Goal: Information Seeking & Learning: Learn about a topic

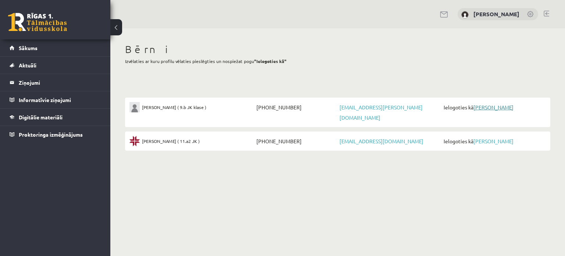
click at [487, 106] on link "[PERSON_NAME]" at bounding box center [493, 107] width 40 height 7
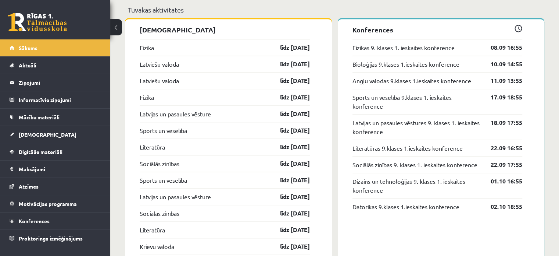
scroll to position [846, 0]
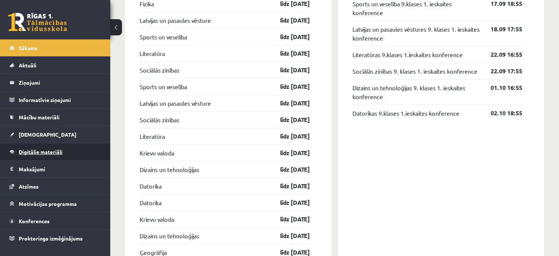
click at [53, 150] on span "Digitālie materiāli" at bounding box center [41, 151] width 44 height 7
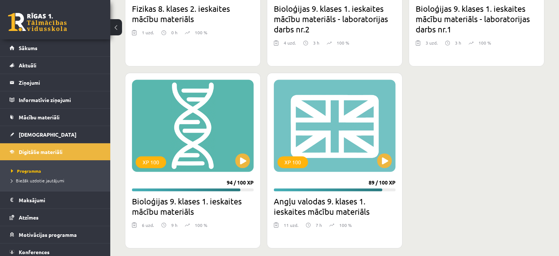
scroll to position [1226, 0]
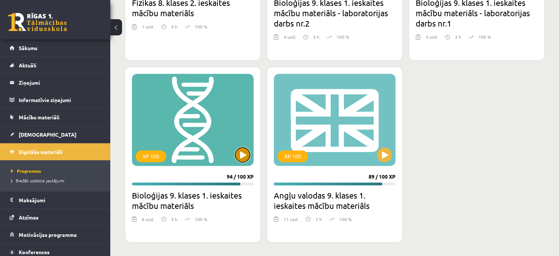
click at [241, 157] on button at bounding box center [242, 154] width 15 height 15
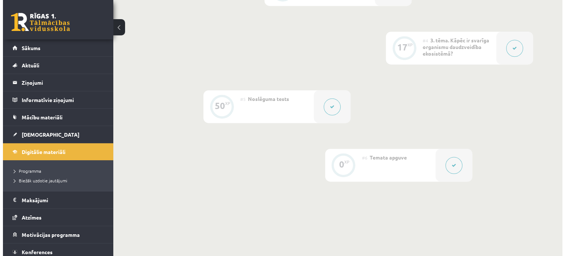
scroll to position [221, 0]
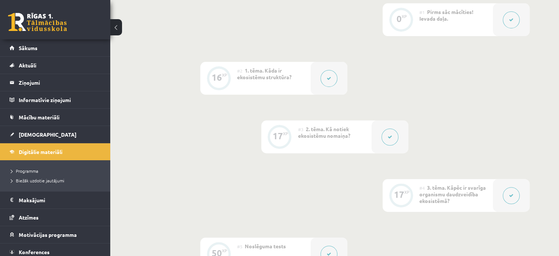
click at [394, 135] on button at bounding box center [390, 136] width 17 height 17
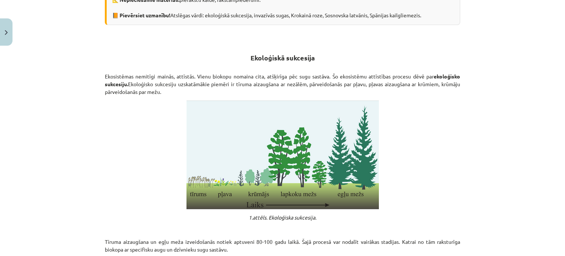
click at [453, 81] on p "Ekosistēmas nemitīgi mainās, attīstās. Vienu biokopu nomaina cita, atšķirīga pē…" at bounding box center [282, 83] width 355 height 23
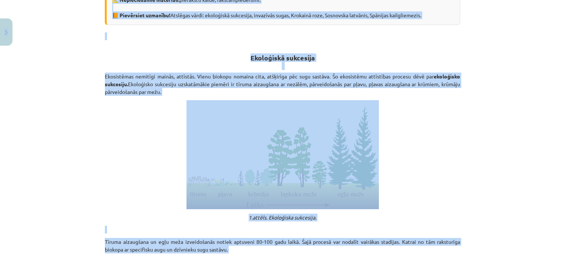
click at [494, 116] on div "Mācību tēma: Bioloģijas 9. klases 1. ieskaites mācību materiāls #3 2. tēma. Kā …" at bounding box center [282, 128] width 565 height 256
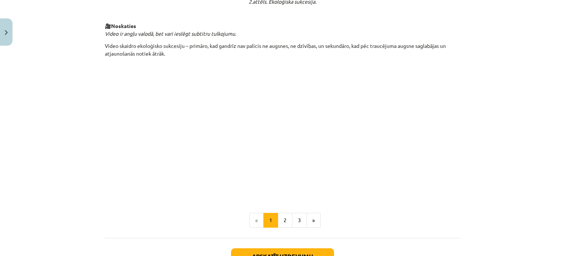
scroll to position [814, 0]
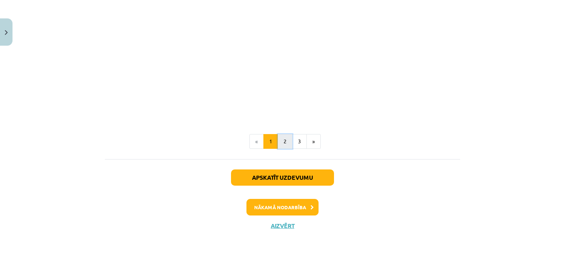
click at [281, 140] on button "2" at bounding box center [285, 141] width 15 height 15
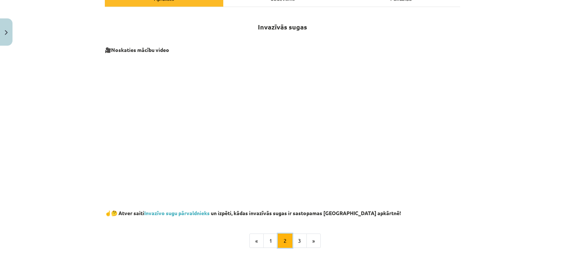
scroll to position [218, 0]
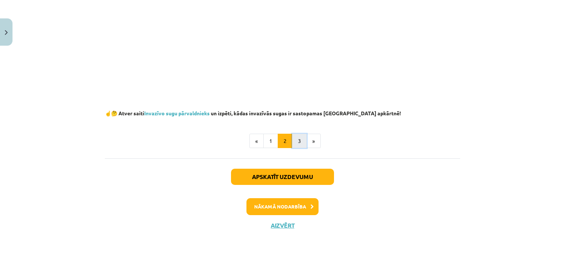
click at [297, 141] on button "3" at bounding box center [299, 141] width 15 height 15
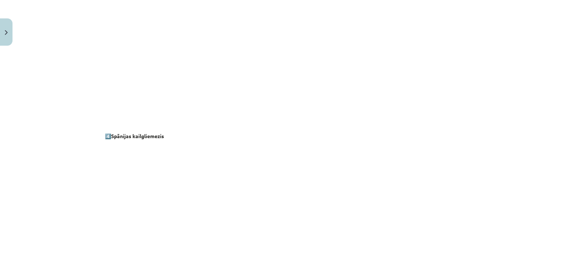
scroll to position [673, 0]
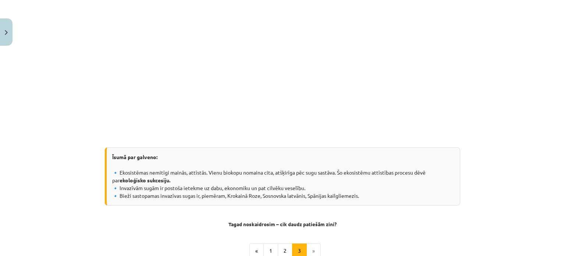
click at [311, 251] on li "»" at bounding box center [314, 250] width 14 height 15
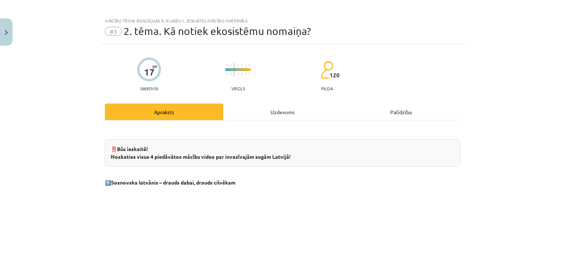
scroll to position [0, 0]
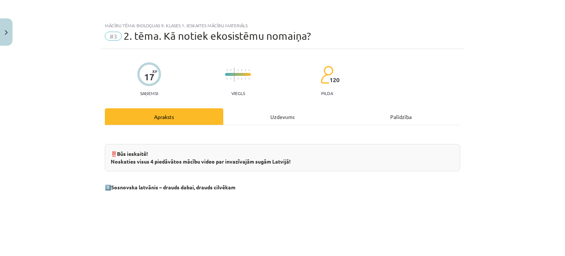
click at [270, 112] on div "Uzdevums" at bounding box center [282, 116] width 118 height 17
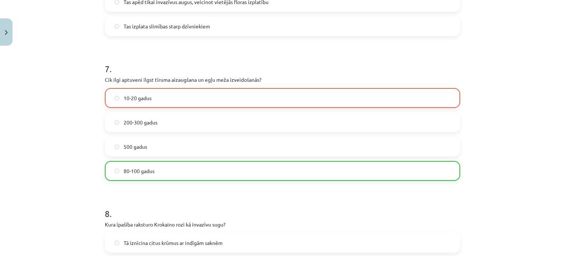
scroll to position [975, 0]
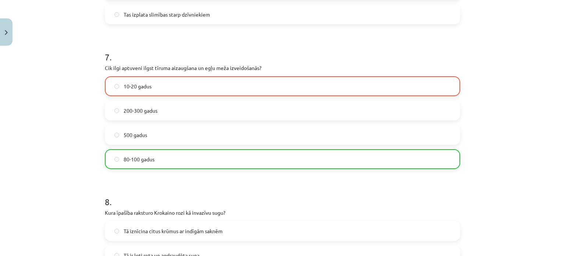
drag, startPoint x: 79, startPoint y: 43, endPoint x: 71, endPoint y: 38, distance: 9.4
drag, startPoint x: 71, startPoint y: 38, endPoint x: 70, endPoint y: 33, distance: 5.1
drag, startPoint x: 70, startPoint y: 33, endPoint x: 63, endPoint y: 33, distance: 7.0
drag, startPoint x: 63, startPoint y: 33, endPoint x: 39, endPoint y: 36, distance: 23.7
drag, startPoint x: 39, startPoint y: 36, endPoint x: 32, endPoint y: 36, distance: 7.4
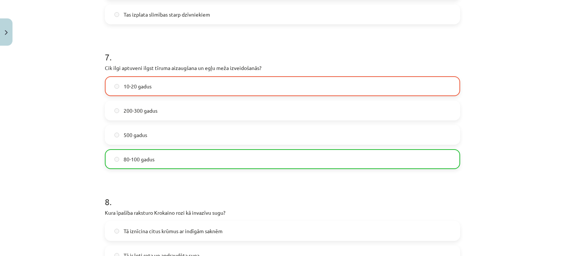
click at [31, 33] on div "Mācību tēma: Bioloģijas 9. klases 1. ieskaites mācību materiāls #3 2. tēma. Kā …" at bounding box center [282, 128] width 565 height 256
drag, startPoint x: 73, startPoint y: 60, endPoint x: 69, endPoint y: 46, distance: 15.0
click at [68, 45] on div "Mācību tēma: Bioloģijas 9. klases 1. ieskaites mācību materiāls #3 2. tēma. Kā …" at bounding box center [282, 128] width 565 height 256
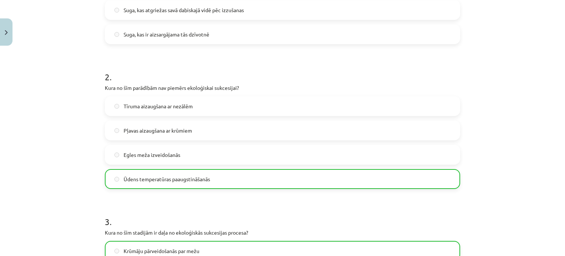
scroll to position [239, 0]
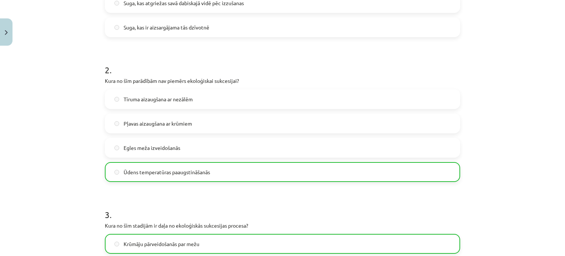
click at [90, 127] on div "Mācību tēma: Bioloģijas 9. klases 1. ieskaites mācību materiāls #3 2. tēma. Kā …" at bounding box center [282, 128] width 565 height 256
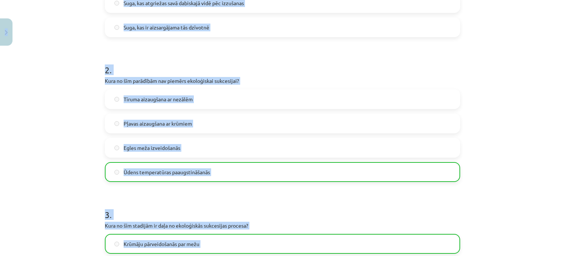
copy body "Tu (Andris Tāre) ielogojies kā Jānis Tāre Atpakaļ uz savu lietotāju 0 Dāvanas 1…"
click at [74, 148] on div "Mācību tēma: Bioloģijas 9. klases 1. ieskaites mācību materiāls #3 2. tēma. Kā …" at bounding box center [282, 128] width 565 height 256
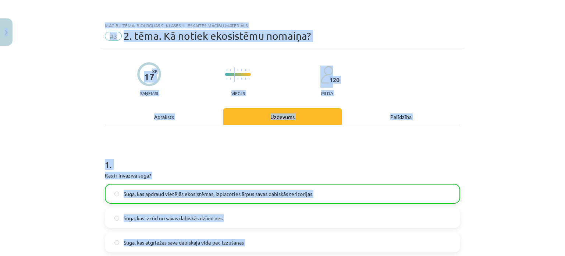
click at [549, 35] on div "Mācību tēma: Bioloģijas 9. klases 1. ieskaites mācību materiāls #3 2. tēma. Kā …" at bounding box center [282, 128] width 565 height 256
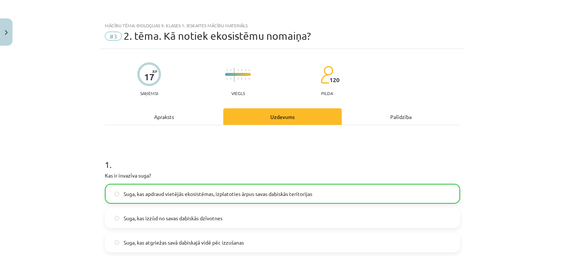
click at [171, 124] on div "Apraksts" at bounding box center [164, 116] width 118 height 17
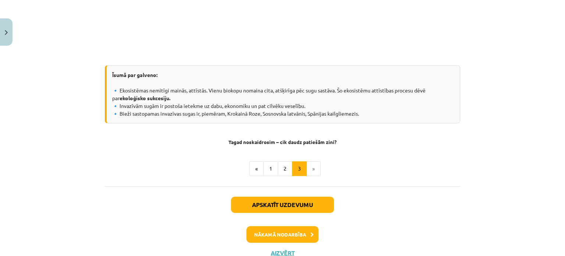
scroll to position [784, 0]
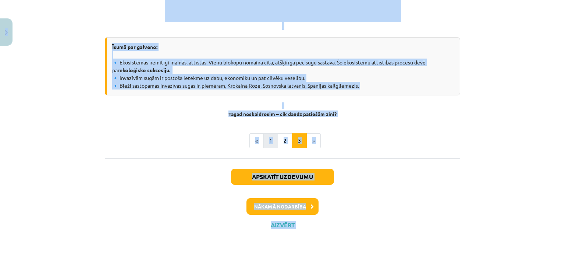
click at [266, 141] on button "1" at bounding box center [270, 140] width 15 height 15
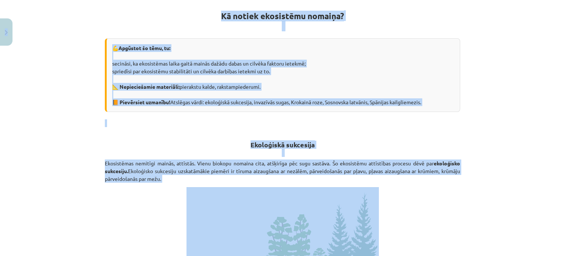
click at [557, 124] on div "Mācību tēma: Bioloģijas 9. klases 1. ieskaites mācību materiāls #3 2. tēma. Kā …" at bounding box center [282, 128] width 565 height 256
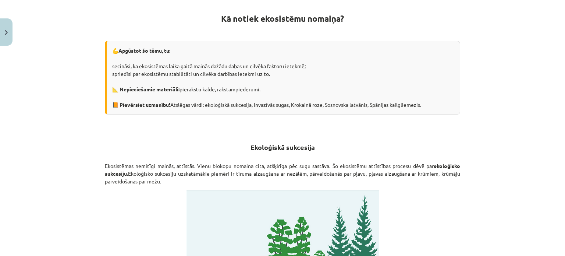
click at [520, 126] on div "Mācību tēma: Bioloģijas 9. klases 1. ieskaites mācību materiāls #3 2. tēma. Kā …" at bounding box center [282, 128] width 565 height 256
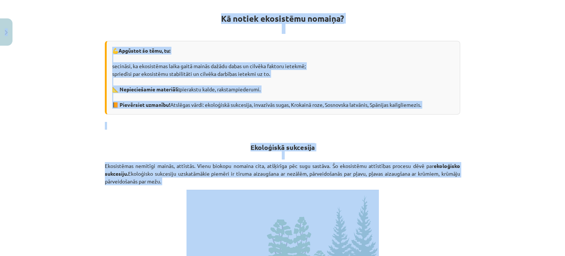
copy body "Tu (Andris Tāre) ielogojies kā Jānis Tāre Atpakaļ uz savu lietotāju 0 Dāvanas 1…"
click at [170, 164] on p "Ekosistēmas nemitīgi mainās, attīstās. Vienu biokopu nomaina cita, atšķirīga pē…" at bounding box center [282, 173] width 355 height 23
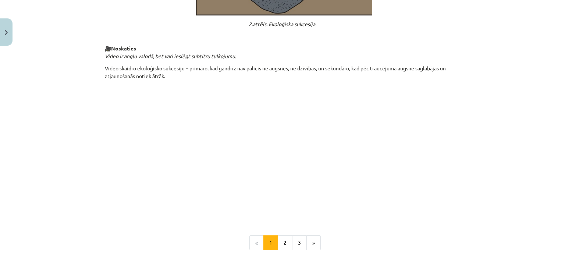
scroll to position [814, 0]
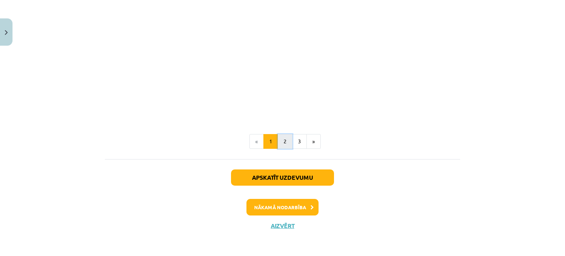
click at [284, 142] on button "2" at bounding box center [285, 141] width 15 height 15
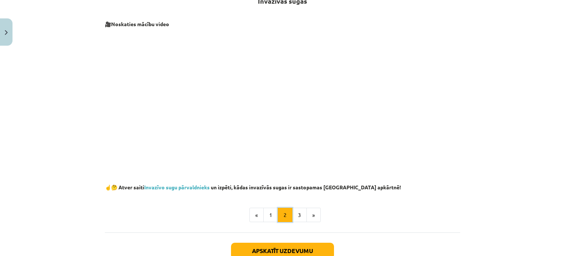
scroll to position [218, 0]
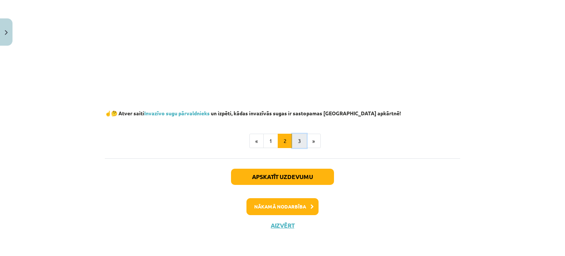
click at [298, 139] on button "3" at bounding box center [299, 141] width 15 height 15
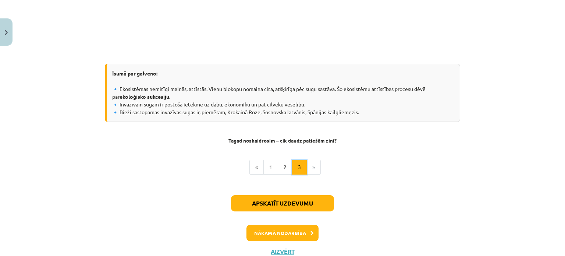
scroll to position [784, 0]
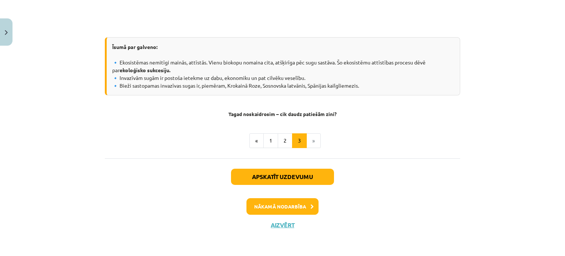
click at [310, 141] on li "»" at bounding box center [314, 140] width 14 height 15
click at [263, 173] on button "Apskatīt uzdevumu" at bounding box center [282, 176] width 103 height 16
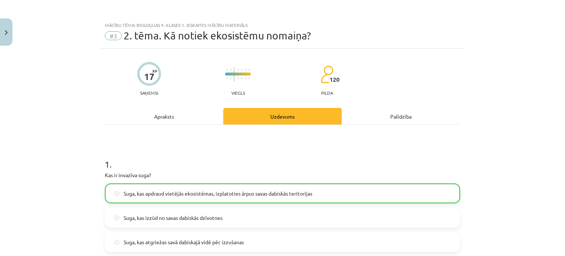
scroll to position [0, 0]
click at [40, 89] on div "Mācību tēma: Bioloģijas 9. klases 1. ieskaites mācību materiāls #3 2. tēma. Kā …" at bounding box center [282, 128] width 565 height 256
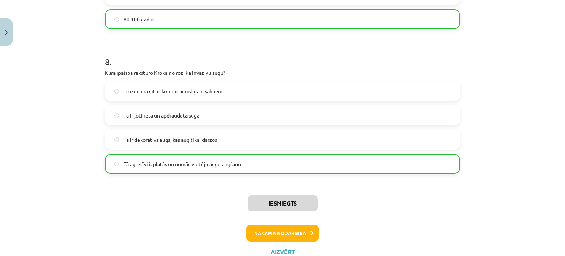
scroll to position [1104, 0]
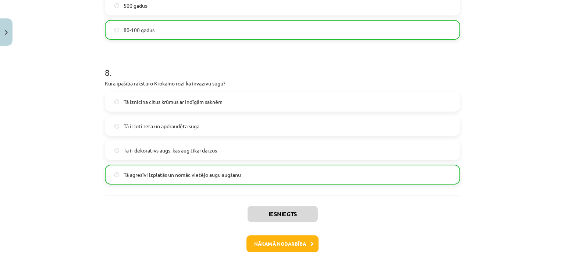
drag, startPoint x: 490, startPoint y: 63, endPoint x: 484, endPoint y: 35, distance: 28.9
click at [484, 35] on div "Mācību tēma: Bioloģijas 9. klases 1. ieskaites mācību materiāls #3 2. tēma. Kā …" at bounding box center [282, 128] width 565 height 256
drag, startPoint x: 487, startPoint y: 72, endPoint x: 494, endPoint y: 45, distance: 27.7
click at [494, 45] on div "Mācību tēma: Bioloģijas 9. klases 1. ieskaites mācību materiāls #3 2. tēma. Kā …" at bounding box center [282, 128] width 565 height 256
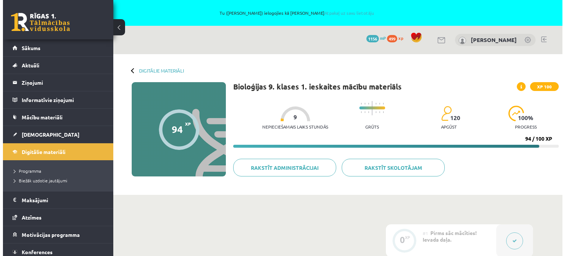
scroll to position [221, 0]
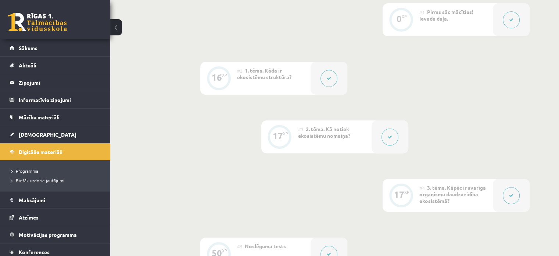
click at [390, 136] on icon at bounding box center [390, 137] width 4 height 4
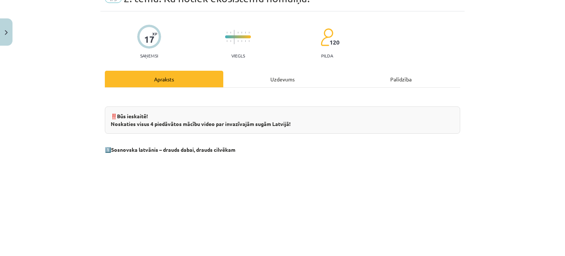
scroll to position [0, 0]
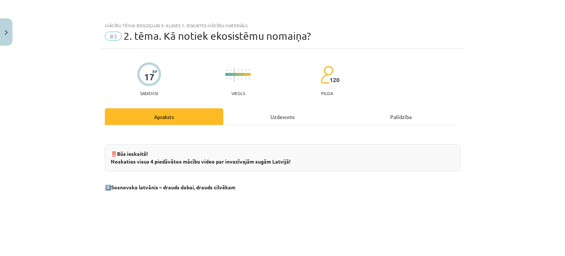
click at [281, 115] on div "Uzdevums" at bounding box center [282, 116] width 118 height 17
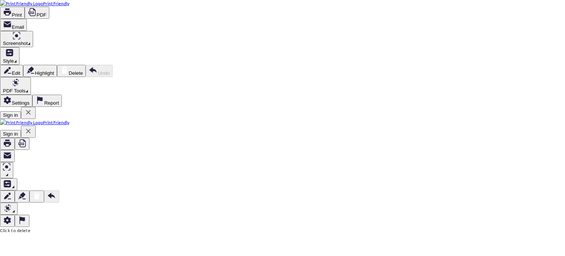
click at [49, 13] on button "PDF" at bounding box center [37, 13] width 25 height 12
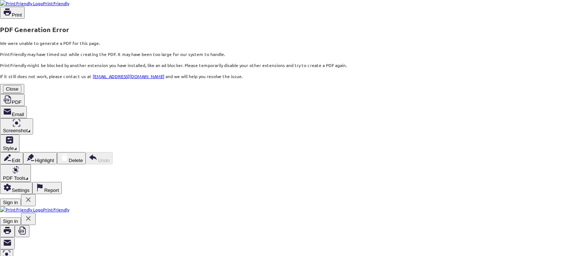
click at [21, 93] on button "Close" at bounding box center [12, 89] width 18 height 8
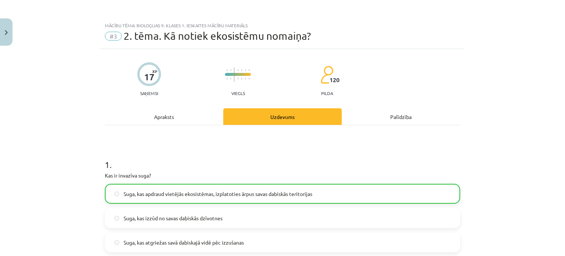
click at [153, 119] on div "Apraksts" at bounding box center [164, 116] width 118 height 17
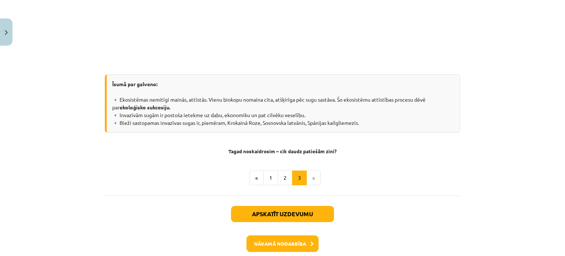
scroll to position [784, 0]
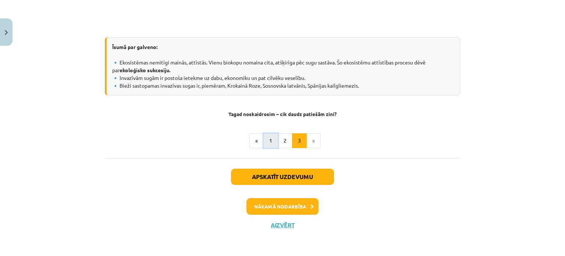
click at [266, 138] on button "1" at bounding box center [270, 140] width 15 height 15
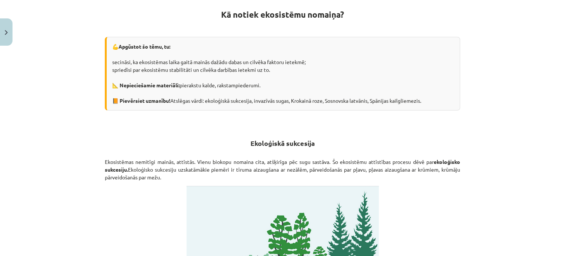
scroll to position [131, 0]
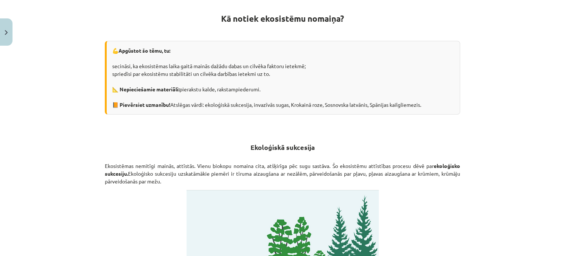
click at [493, 85] on div "Mācību tēma: Bioloģijas 9. klases 1. ieskaites mācību materiāls #3 2. tēma. Kā …" at bounding box center [282, 128] width 565 height 256
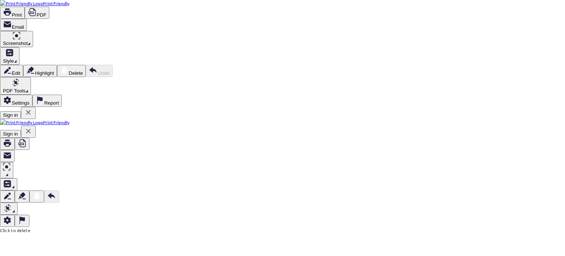
scroll to position [0, 0]
drag, startPoint x: 253, startPoint y: 43, endPoint x: 246, endPoint y: 6, distance: 38.5
click at [67, 67] on icon at bounding box center [64, 70] width 6 height 7
click at [33, 108] on icon at bounding box center [28, 112] width 9 height 9
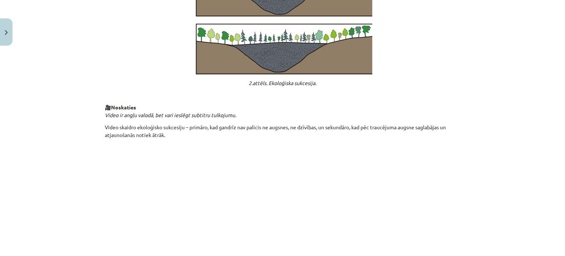
scroll to position [814, 0]
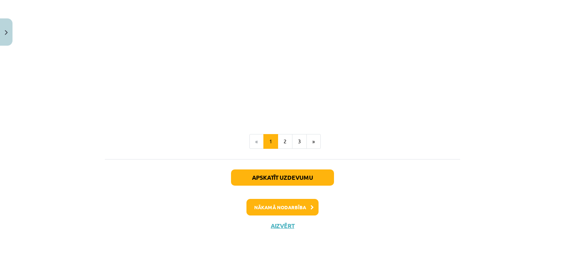
click at [421, 50] on p at bounding box center [282, 50] width 355 height 134
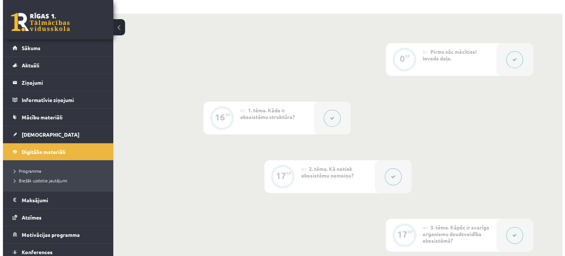
scroll to position [184, 0]
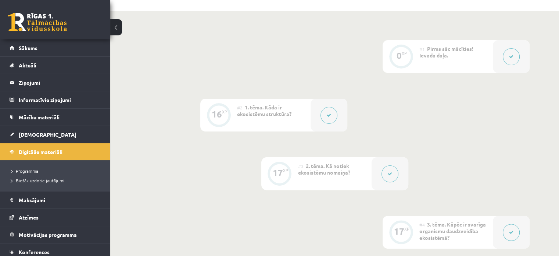
click at [392, 175] on button at bounding box center [390, 173] width 17 height 17
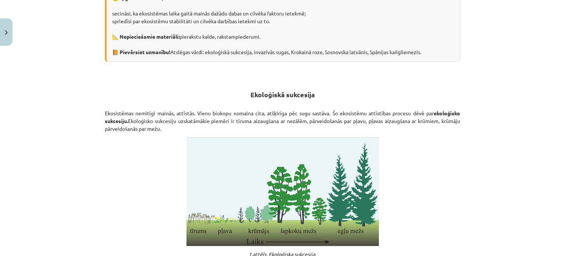
scroll to position [0, 0]
